Goal: Information Seeking & Learning: Learn about a topic

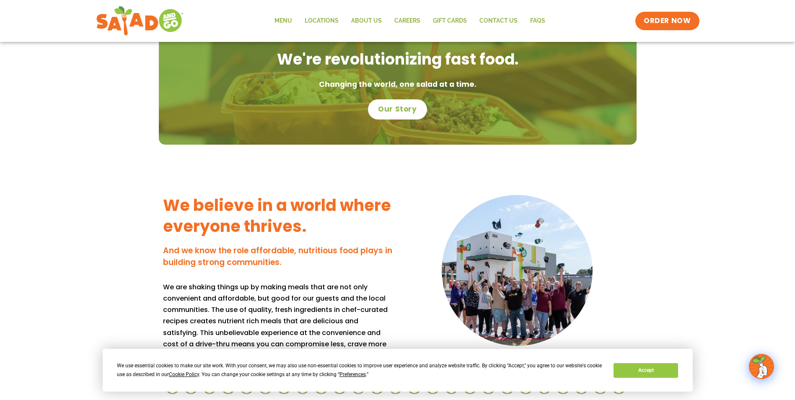
scroll to position [587, 0]
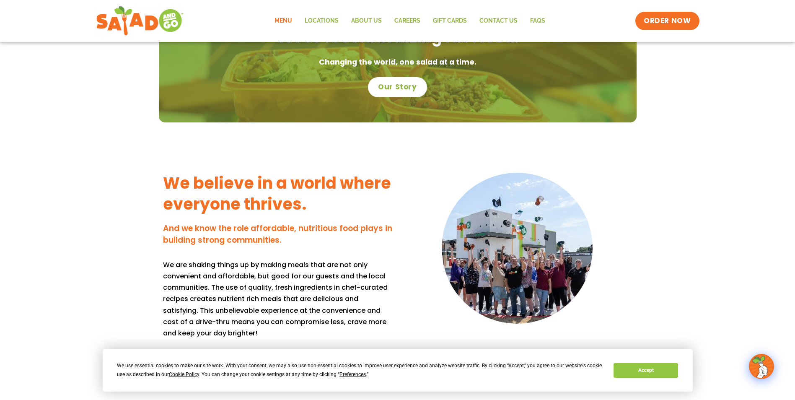
click at [297, 20] on link "Menu" at bounding box center [283, 20] width 30 height 19
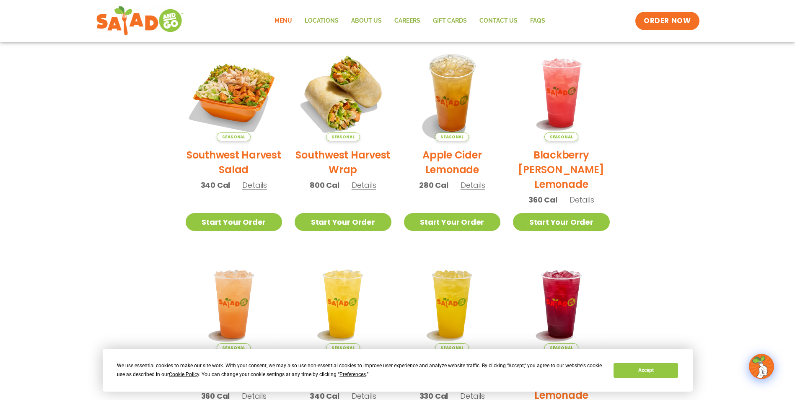
scroll to position [168, 0]
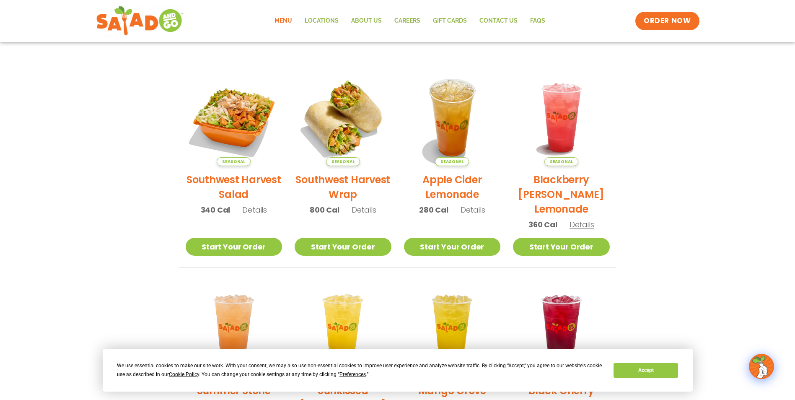
click at [259, 213] on span "Details" at bounding box center [254, 210] width 25 height 10
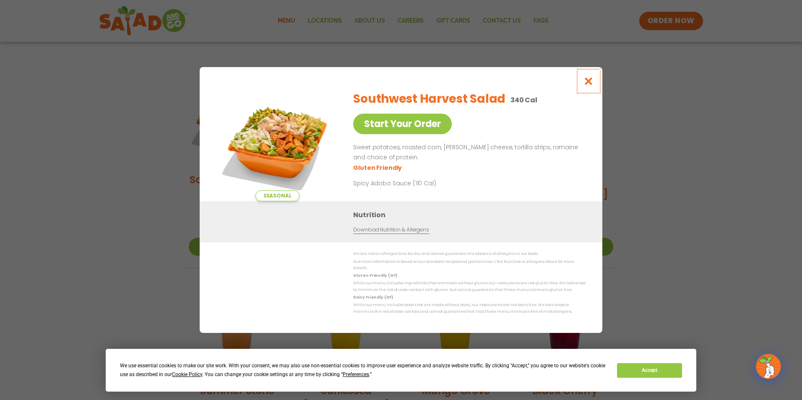
click at [593, 81] on icon "Close modal" at bounding box center [588, 81] width 10 height 9
